Goal: Information Seeking & Learning: Learn about a topic

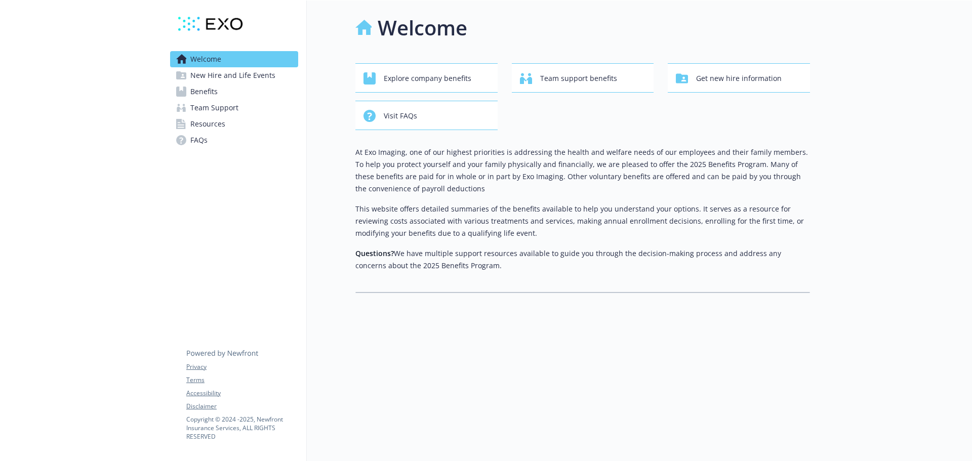
click at [199, 94] on span "Benefits" at bounding box center [203, 92] width 27 height 16
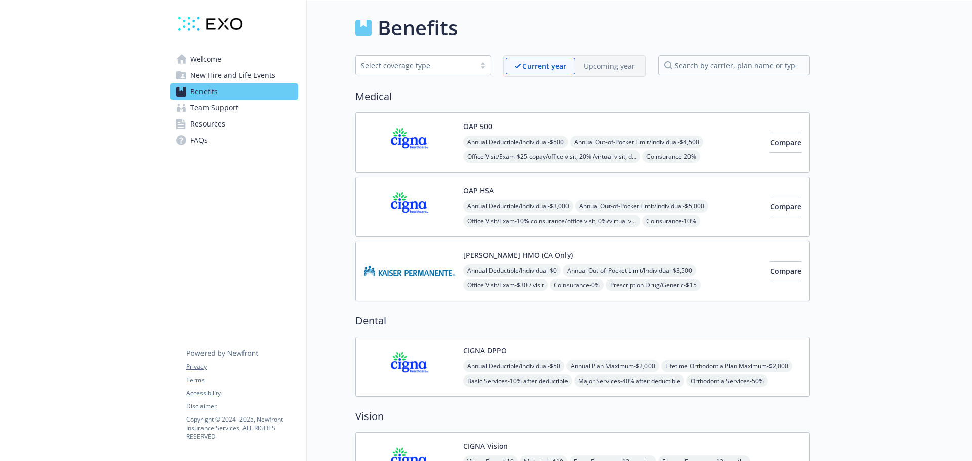
click at [401, 267] on img at bounding box center [409, 271] width 91 height 43
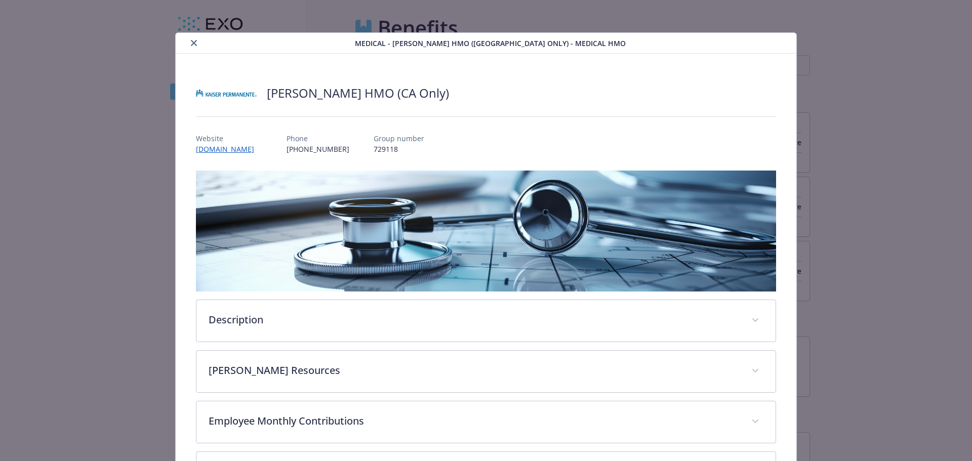
scroll to position [30, 0]
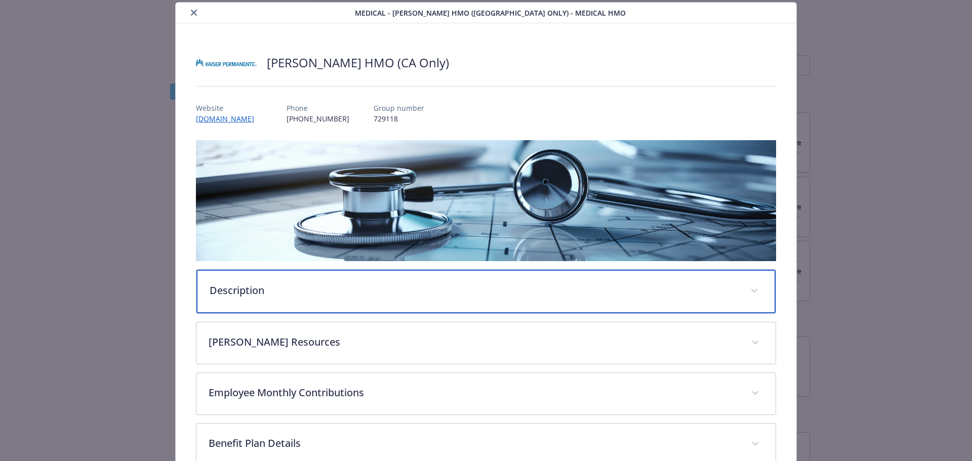
click at [431, 295] on p "Description" at bounding box center [474, 290] width 529 height 15
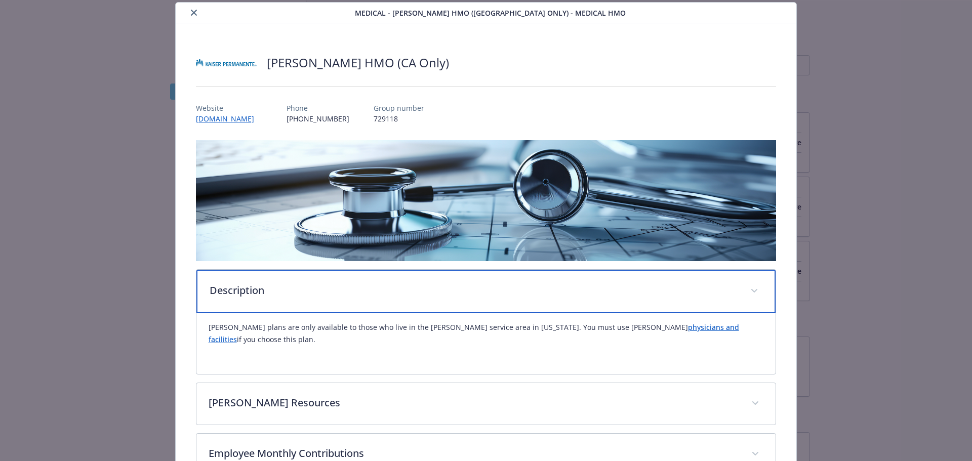
click at [431, 295] on p "Description" at bounding box center [474, 290] width 529 height 15
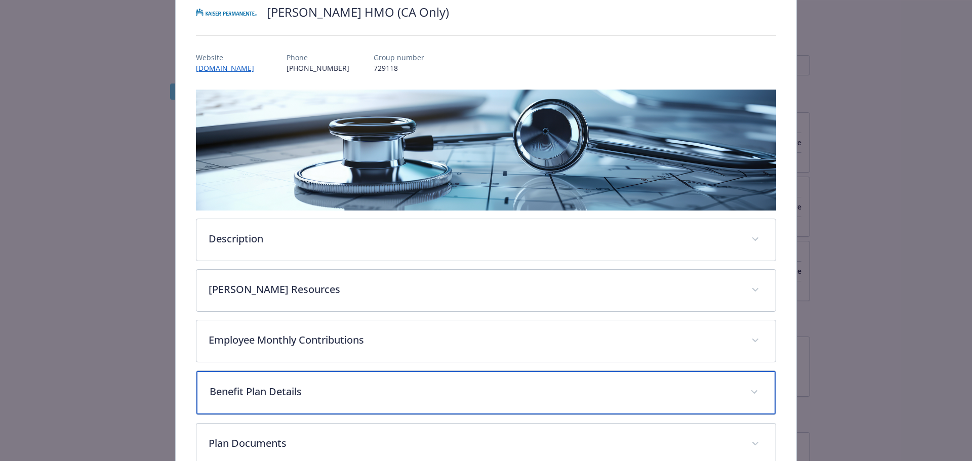
click at [401, 393] on p "Benefit Plan Details" at bounding box center [474, 391] width 529 height 15
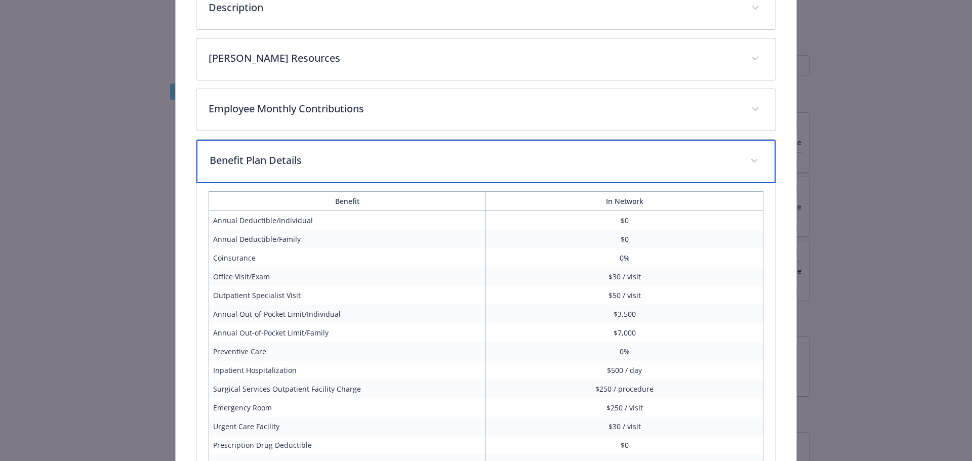
scroll to position [334, 0]
